Goal: Task Accomplishment & Management: Complete application form

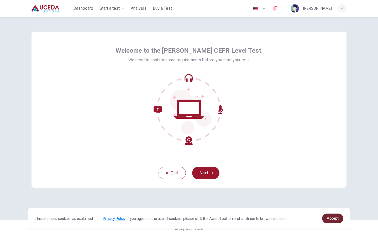
click at [337, 214] on link "Accept" at bounding box center [332, 218] width 21 height 10
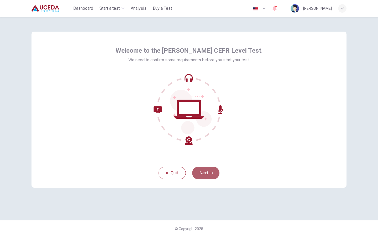
click at [205, 176] on button "Next" at bounding box center [205, 172] width 27 height 13
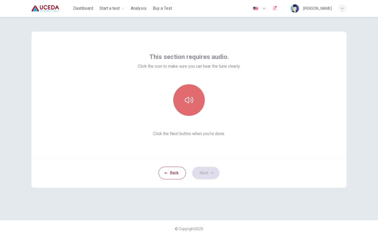
click at [196, 93] on button "button" at bounding box center [189, 100] width 32 height 32
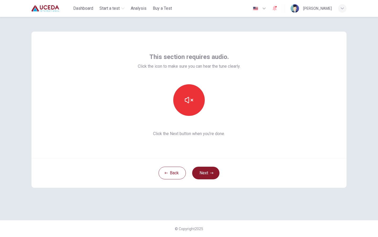
click at [206, 174] on button "Next" at bounding box center [205, 172] width 27 height 13
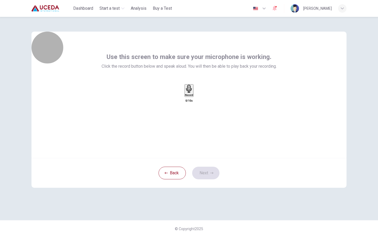
click at [191, 93] on icon "button" at bounding box center [189, 89] width 8 height 8
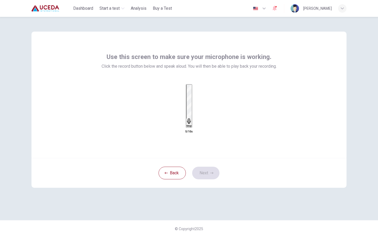
click at [191, 101] on div "Stop" at bounding box center [189, 106] width 5 height 42
click at [194, 96] on icon "button" at bounding box center [194, 96] width 0 height 0
click at [204, 176] on button "Next" at bounding box center [205, 172] width 27 height 13
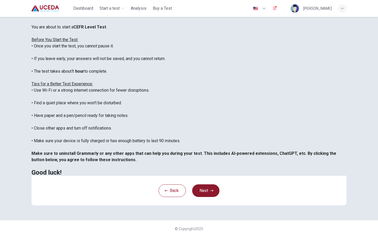
scroll to position [56, 0]
click at [205, 193] on button "Next" at bounding box center [205, 190] width 27 height 13
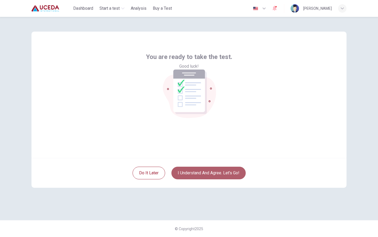
click at [198, 173] on button "I understand and agree. Let’s go!" at bounding box center [209, 172] width 74 height 13
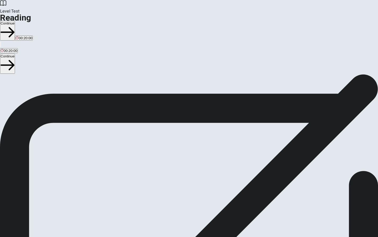
click at [15, 21] on button "Continue" at bounding box center [7, 31] width 15 height 20
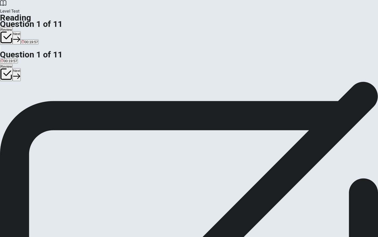
drag, startPoint x: 203, startPoint y: 52, endPoint x: 219, endPoint y: 50, distance: 15.6
click at [222, 110] on div "The Rise of Artificial Intelligence (AI) 1 Artificial Intelligence, commonly re…" at bounding box center [189, 185] width 378 height 151
drag, startPoint x: 210, startPoint y: 53, endPoint x: 268, endPoint y: 63, distance: 58.6
drag, startPoint x: 303, startPoint y: 60, endPoint x: 280, endPoint y: 61, distance: 22.4
drag, startPoint x: 210, startPoint y: 52, endPoint x: 260, endPoint y: 60, distance: 50.8
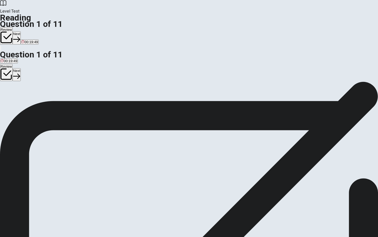
click at [364, 81] on div "Question 1 What is machine learning? A A method of programming AI systems to le…" at bounding box center [189, 81] width 378 height 0
click at [48, 101] on div "A" at bounding box center [53, 103] width 105 height 4
click at [21, 31] on button "Next" at bounding box center [17, 37] width 8 height 13
click at [110, 105] on div "C" at bounding box center [142, 103] width 64 height 4
click at [29, 31] on button "Next" at bounding box center [25, 37] width 8 height 13
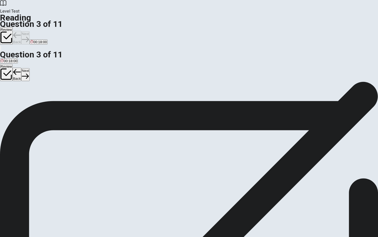
scroll to position [72, 0]
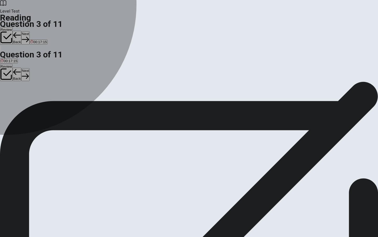
click at [35, 101] on div "B" at bounding box center [24, 103] width 21 height 4
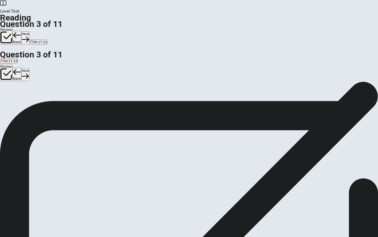
click at [29, 31] on button "Next" at bounding box center [25, 37] width 8 height 13
click at [206, 202] on input at bounding box center [182, 204] width 45 height 5
click at [29, 31] on button "Next" at bounding box center [25, 37] width 8 height 13
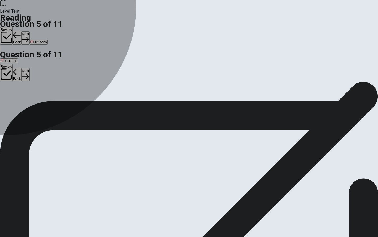
click at [111, 105] on div "C" at bounding box center [144, 103] width 67 height 4
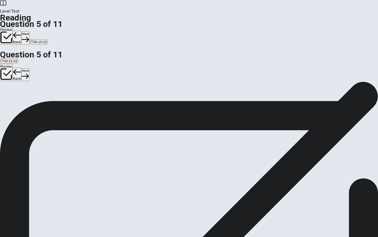
click at [29, 31] on button "Next" at bounding box center [25, 37] width 8 height 13
click at [62, 101] on div "B" at bounding box center [102, 103] width 80 height 4
click at [29, 31] on button "Next" at bounding box center [25, 37] width 8 height 13
click at [50, 101] on div "A" at bounding box center [52, 103] width 102 height 4
click at [29, 36] on icon "button" at bounding box center [25, 39] width 7 height 7
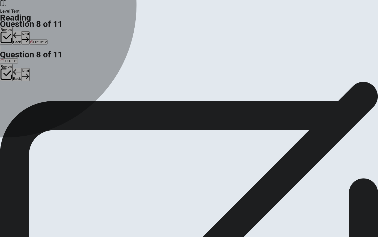
click at [58, 105] on div "D" at bounding box center [66, 103] width 17 height 4
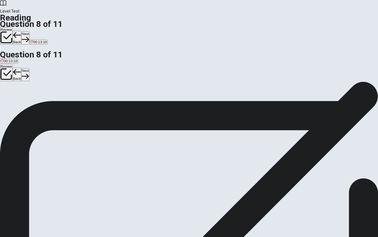
click at [29, 31] on button "Next" at bounding box center [25, 37] width 8 height 13
click at [183, 105] on div "C" at bounding box center [247, 103] width 129 height 4
click at [29, 31] on button "Next" at bounding box center [25, 37] width 8 height 13
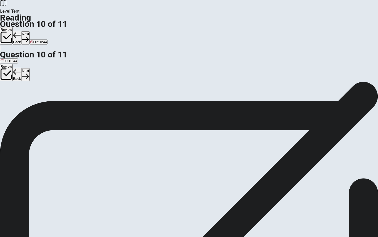
drag, startPoint x: 51, startPoint y: 137, endPoint x: 166, endPoint y: 121, distance: 116.0
drag, startPoint x: 51, startPoint y: 132, endPoint x: 153, endPoint y: 147, distance: 103.6
drag, startPoint x: 51, startPoint y: 132, endPoint x: 154, endPoint y: 175, distance: 111.3
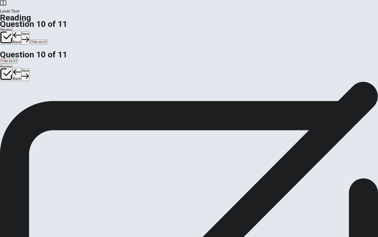
click at [29, 31] on button "Next" at bounding box center [25, 37] width 8 height 13
drag, startPoint x: 54, startPoint y: 120, endPoint x: 177, endPoint y: 138, distance: 124.1
drag, startPoint x: 52, startPoint y: 148, endPoint x: 139, endPoint y: 150, distance: 87.3
drag, startPoint x: 50, startPoint y: 121, endPoint x: 242, endPoint y: 127, distance: 192.2
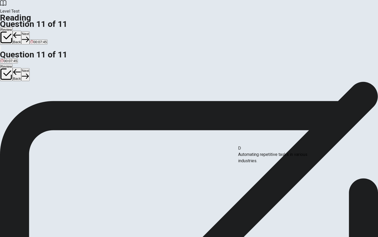
drag, startPoint x: 51, startPoint y: 124, endPoint x: 248, endPoint y: 160, distance: 199.8
drag, startPoint x: 52, startPoint y: 169, endPoint x: 271, endPoint y: 190, distance: 219.4
click at [29, 31] on button "Next" at bounding box center [25, 37] width 8 height 13
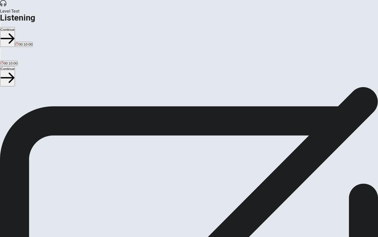
scroll to position [16, 0]
click at [15, 27] on button "Continue" at bounding box center [7, 37] width 15 height 20
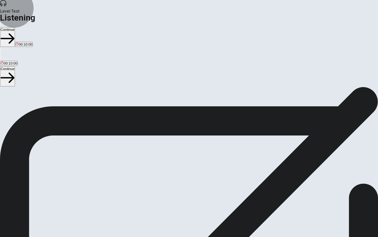
click at [15, 27] on button "Continue" at bounding box center [7, 37] width 15 height 20
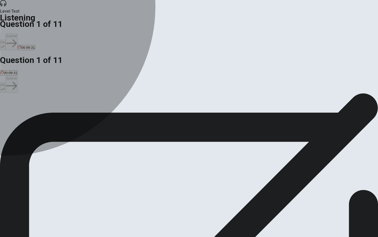
click at [63, 106] on div "B" at bounding box center [48, 108] width 30 height 4
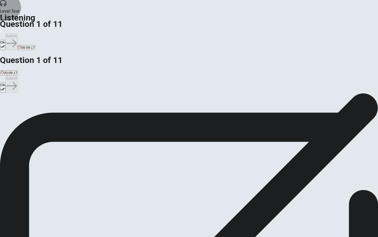
click at [6, 40] on button "Ok" at bounding box center [3, 45] width 6 height 10
click at [17, 33] on button "Submit" at bounding box center [12, 41] width 12 height 17
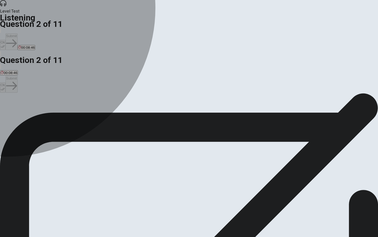
click at [74, 110] on div "C" at bounding box center [64, 108] width 20 height 4
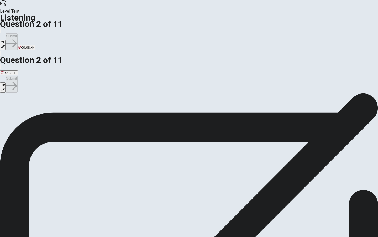
click at [6, 40] on button "Ok" at bounding box center [3, 45] width 6 height 10
click at [17, 33] on button "Submit" at bounding box center [12, 41] width 12 height 17
click at [117, 110] on div "C" at bounding box center [120, 108] width 42 height 4
click at [6, 40] on button "Ok" at bounding box center [3, 45] width 6 height 10
click at [17, 33] on button "Submit" at bounding box center [12, 41] width 12 height 17
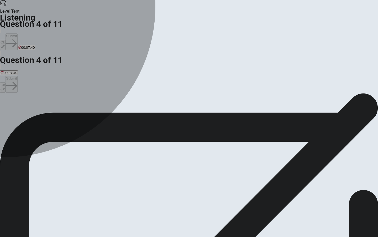
click at [223, 110] on div "D" at bounding box center [267, 108] width 89 height 4
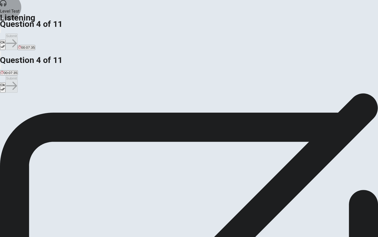
click at [6, 40] on button "Ok" at bounding box center [3, 45] width 6 height 10
click at [17, 33] on button "Submit" at bounding box center [12, 41] width 12 height 17
click at [63, 106] on div "A" at bounding box center [32, 108] width 62 height 4
click at [6, 40] on button "Ok" at bounding box center [3, 45] width 6 height 10
click at [17, 33] on button "Submit" at bounding box center [12, 41] width 12 height 17
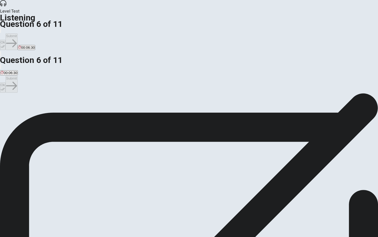
click at [118, 106] on div "B" at bounding box center [102, 108] width 72 height 4
click at [5, 44] on icon "button" at bounding box center [3, 46] width 4 height 4
click at [17, 33] on button "Submit" at bounding box center [12, 41] width 12 height 17
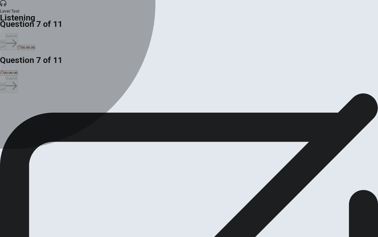
click at [122, 106] on button "C A PowerPoint with visuals, charts, graphs, and video clips." at bounding box center [95, 110] width 91 height 9
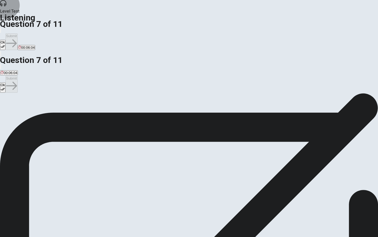
click at [6, 40] on button "Ok" at bounding box center [3, 45] width 6 height 10
click at [17, 33] on button "Submit" at bounding box center [12, 41] width 12 height 17
click at [117, 106] on button "B They are confident and excited about it." at bounding box center [95, 110] width 62 height 9
click at [6, 40] on button "Ok" at bounding box center [3, 45] width 6 height 10
click at [17, 33] on button "Submit" at bounding box center [12, 41] width 12 height 17
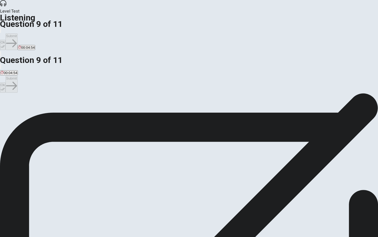
click at [6, 40] on button "Ok" at bounding box center [3, 45] width 6 height 10
click at [17, 33] on button "Submit" at bounding box center [12, 41] width 12 height 17
click at [122, 106] on button "B To showcase cities successfully using renewable energy and inspire their comm…" at bounding box center [160, 110] width 133 height 9
click at [6, 40] on button "Ok" at bounding box center [3, 45] width 6 height 10
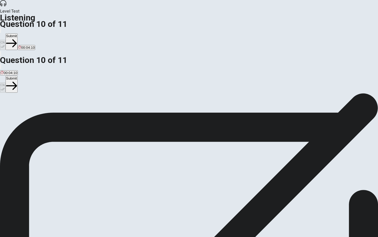
click at [17, 33] on button "Submit" at bounding box center [12, 41] width 12 height 17
click at [48, 106] on div "B" at bounding box center [38, 108] width 20 height 4
click at [6, 40] on button "Ok" at bounding box center [3, 45] width 6 height 10
click at [17, 33] on button "Submit" at bounding box center [12, 41] width 12 height 17
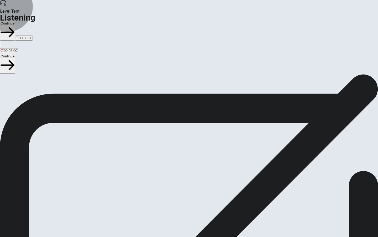
click at [15, 21] on button "Continue" at bounding box center [7, 31] width 15 height 20
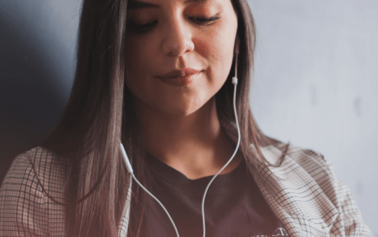
click at [15, 27] on button "Continue" at bounding box center [7, 37] width 15 height 20
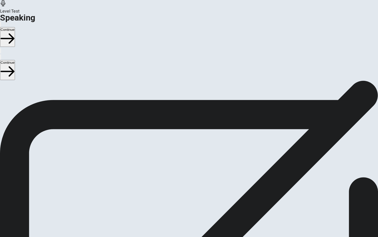
click at [188, 189] on icon "Play Audio" at bounding box center [185, 192] width 5 height 6
drag, startPoint x: 306, startPoint y: 6, endPoint x: 79, endPoint y: 122, distance: 254.8
click at [15, 27] on button "Continue" at bounding box center [7, 37] width 15 height 20
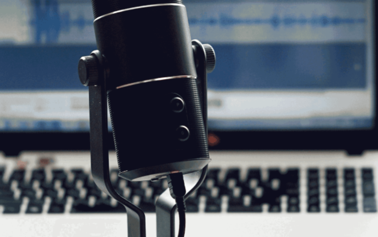
click at [15, 27] on button "Continue" at bounding box center [7, 37] width 15 height 20
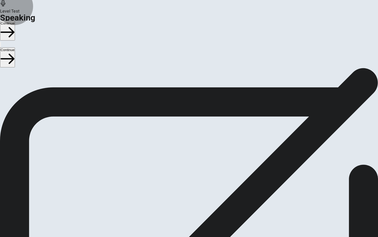
click at [15, 21] on button "Continue" at bounding box center [7, 31] width 15 height 20
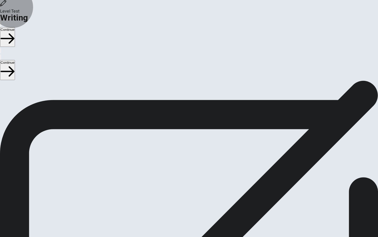
click at [15, 27] on button "Continue" at bounding box center [7, 37] width 15 height 20
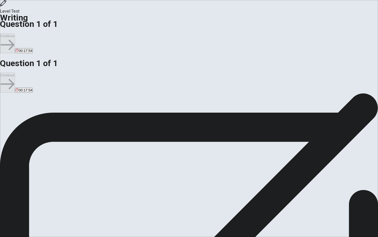
type textarea "In my opinion, schools should have longer holidays but shorter daily hours. I b…"
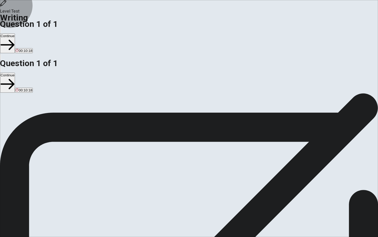
click at [15, 33] on button "Continue" at bounding box center [7, 43] width 15 height 20
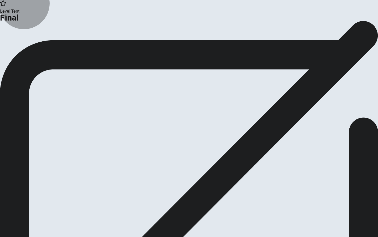
click at [20, 47] on button "Analysis" at bounding box center [10, 43] width 20 height 7
